Goal: Find specific page/section: Find specific page/section

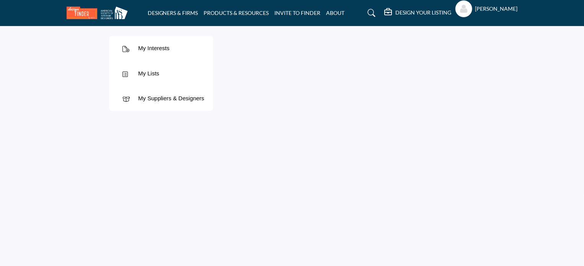
click at [164, 10] on link "DESIGNERS & FIRMS" at bounding box center [173, 13] width 50 height 7
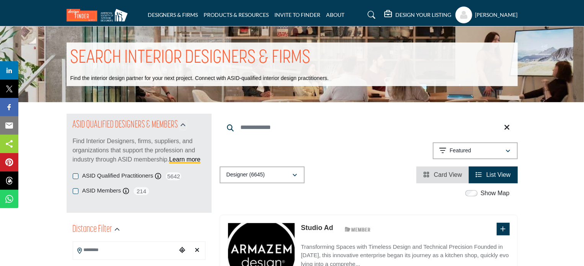
click at [182, 125] on icon "button" at bounding box center [182, 124] width 5 height 5
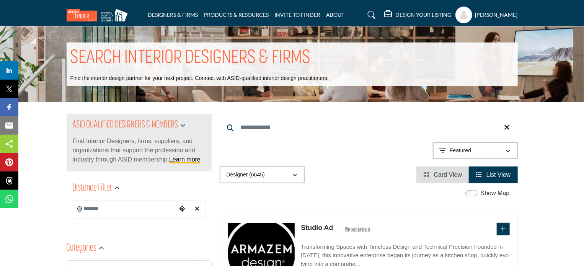
click at [182, 125] on icon "button" at bounding box center [182, 124] width 5 height 5
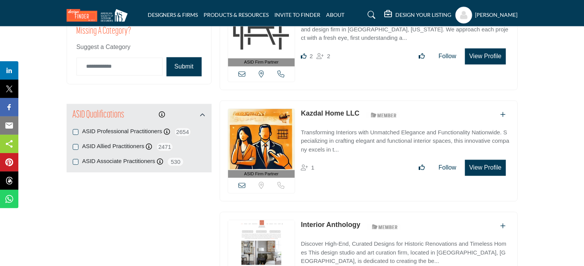
scroll to position [803, 0]
